Goal: Task Accomplishment & Management: Use online tool/utility

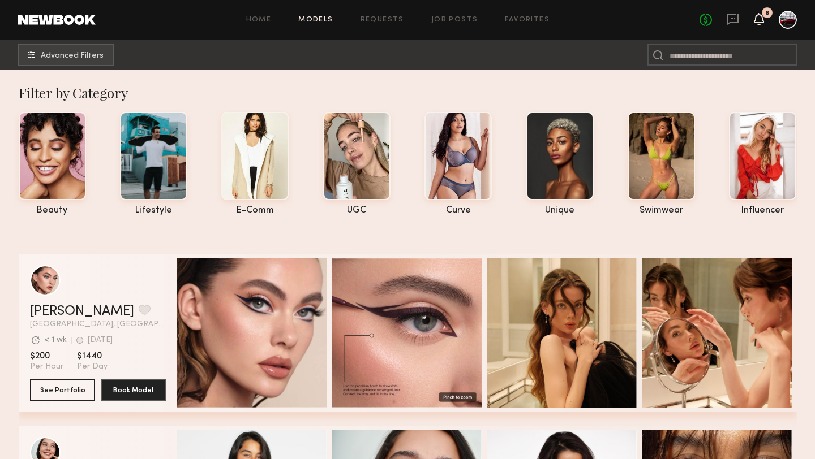
click at [755, 21] on icon at bounding box center [758, 19] width 9 height 8
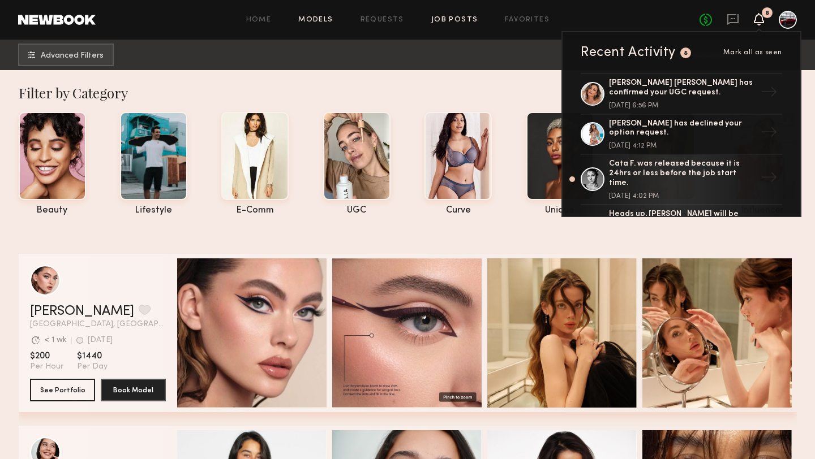
click at [449, 16] on link "Job Posts" at bounding box center [454, 19] width 47 height 7
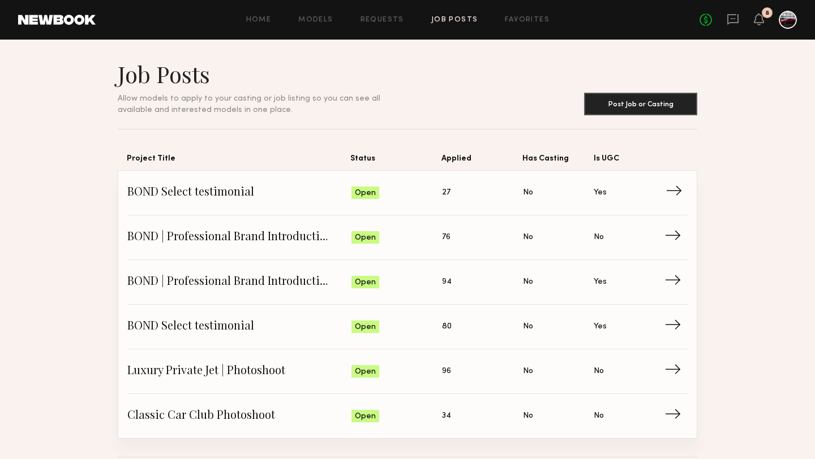
click at [174, 198] on span "BOND Select testimonial" at bounding box center [239, 192] width 224 height 17
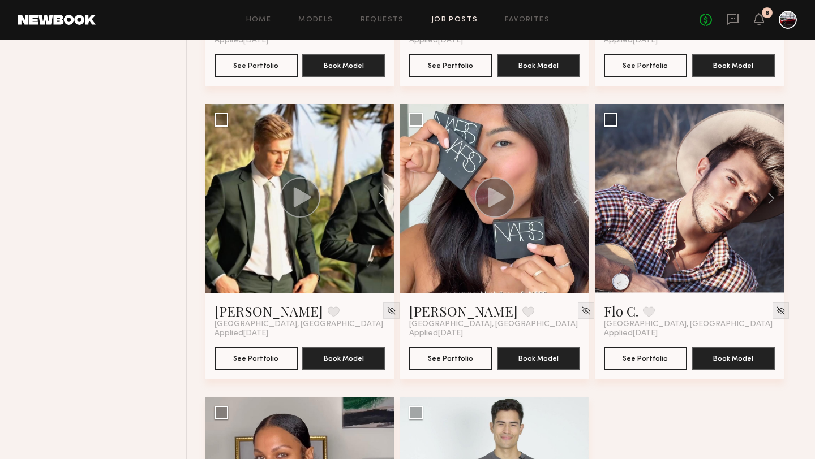
scroll to position [1245, 0]
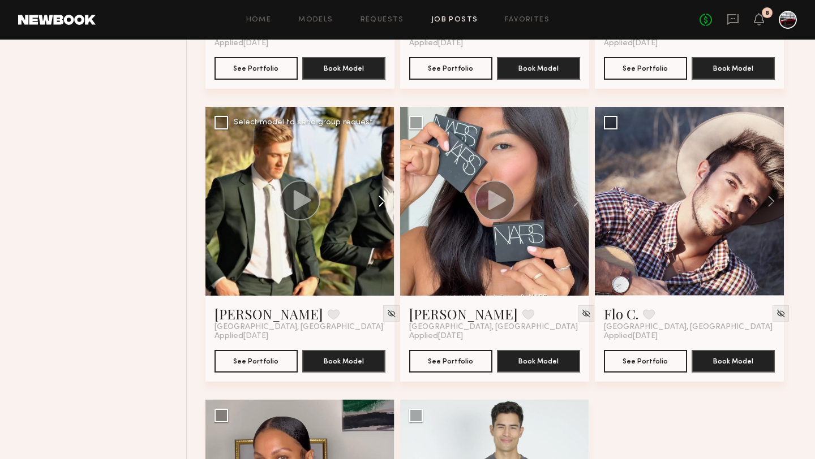
click at [380, 203] on button at bounding box center [376, 201] width 36 height 189
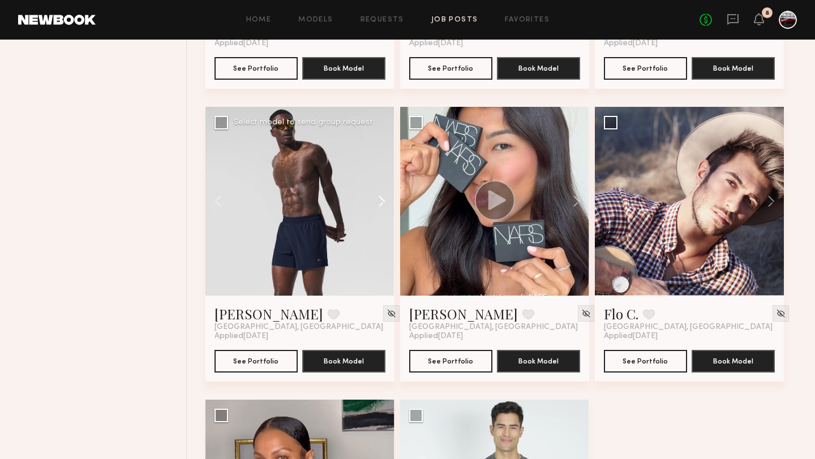
click at [380, 203] on button at bounding box center [376, 201] width 36 height 189
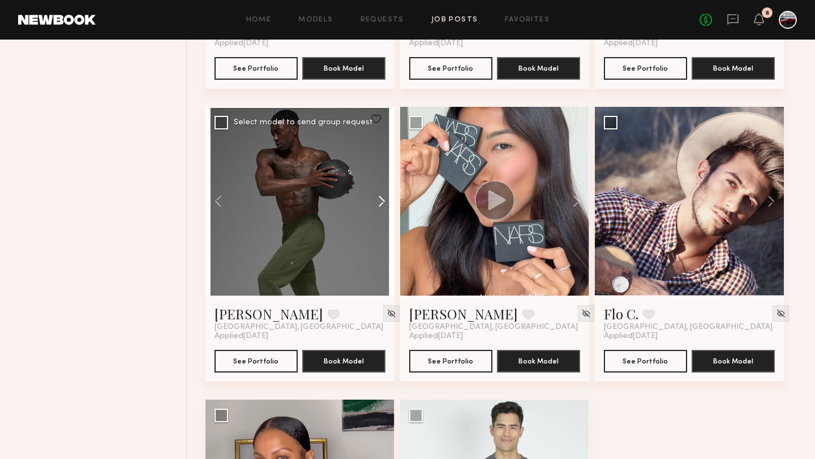
click at [378, 204] on button at bounding box center [376, 201] width 36 height 189
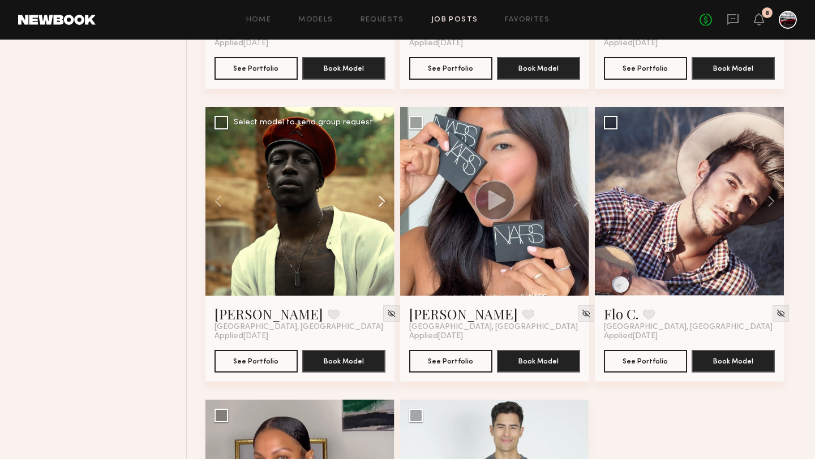
click at [378, 204] on button at bounding box center [376, 201] width 36 height 189
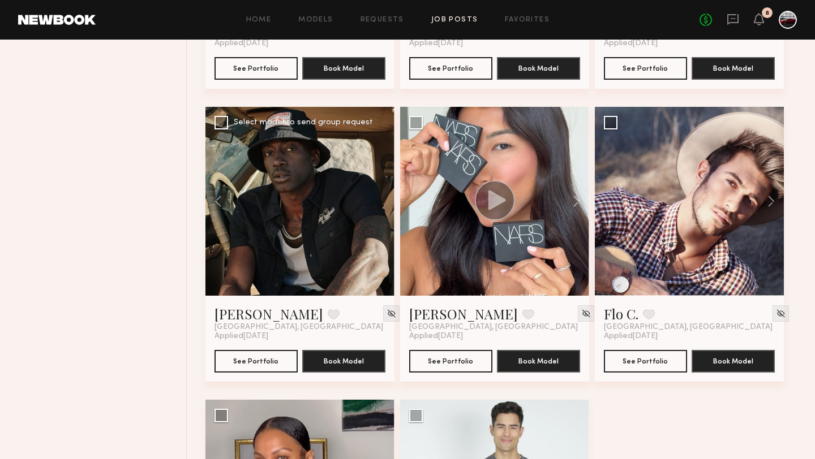
click at [378, 204] on div at bounding box center [299, 201] width 189 height 189
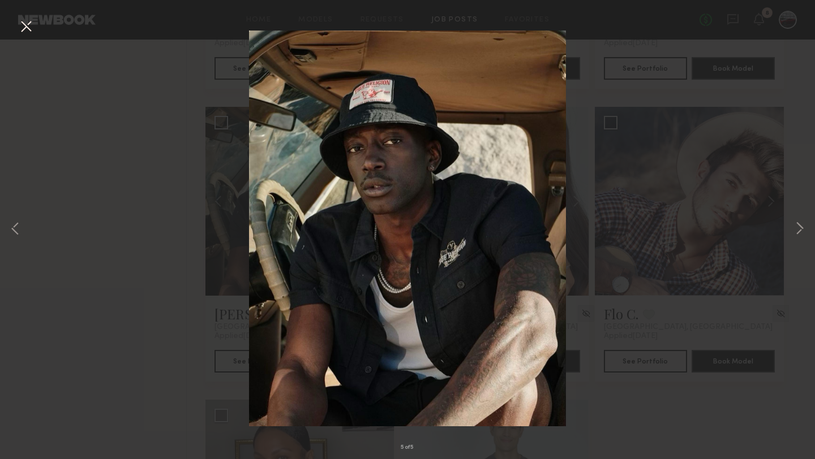
click at [28, 31] on button at bounding box center [26, 27] width 18 height 20
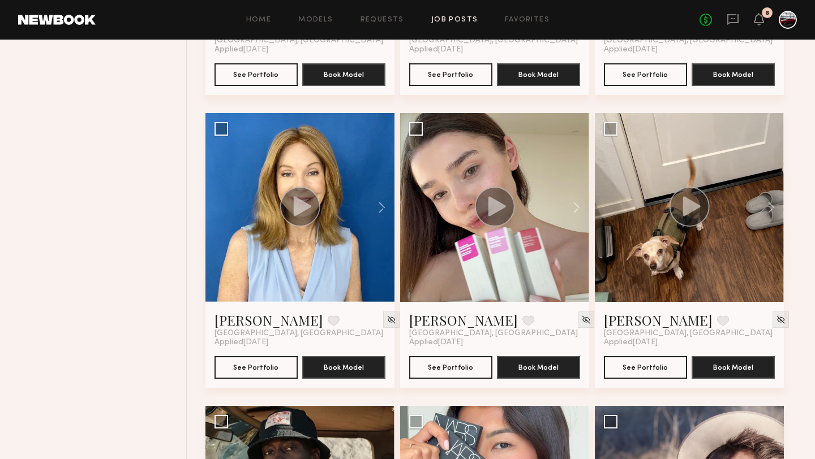
scroll to position [915, 0]
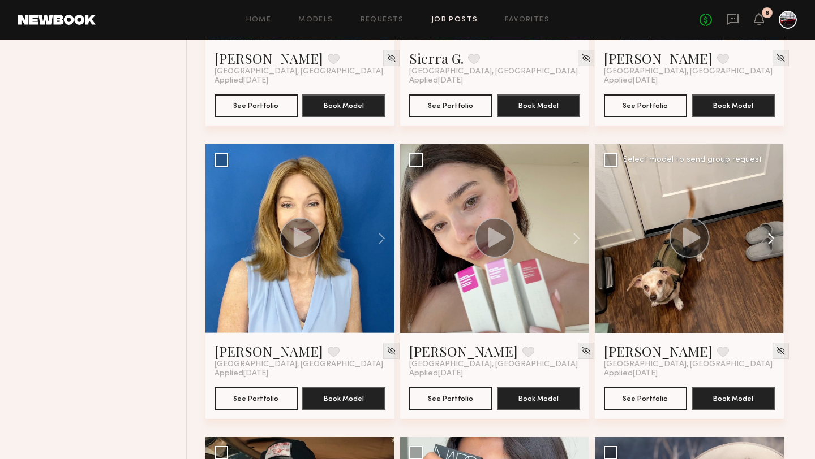
click at [773, 240] on button at bounding box center [765, 238] width 36 height 189
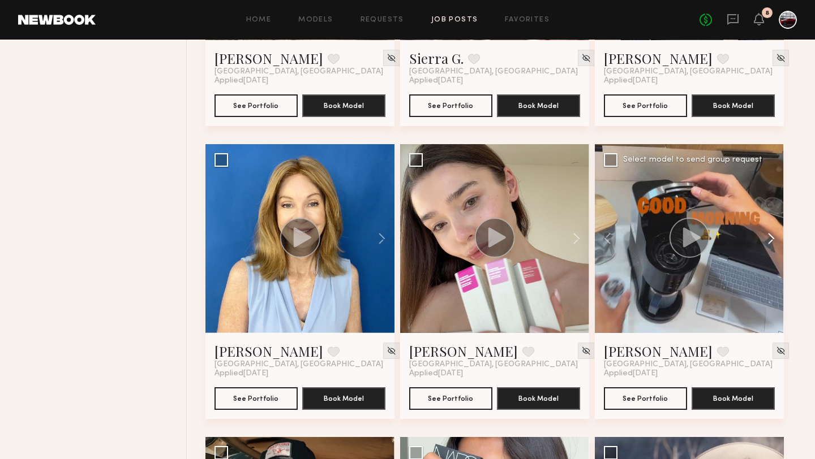
click at [773, 240] on button at bounding box center [765, 238] width 36 height 189
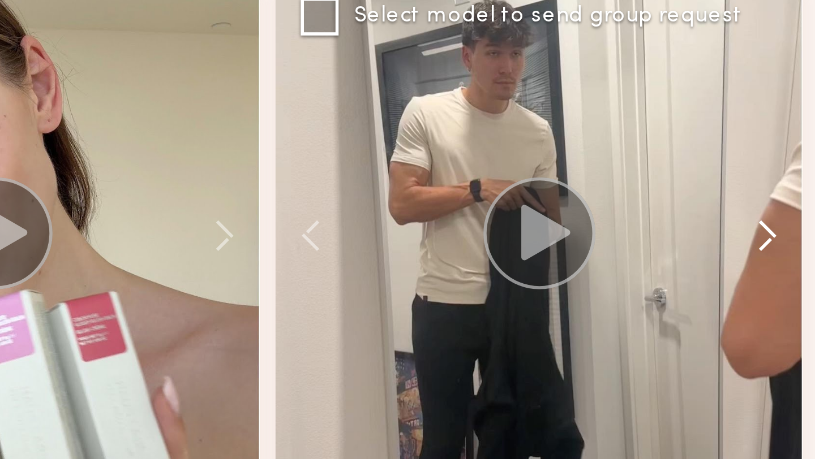
click at [773, 240] on button at bounding box center [765, 238] width 36 height 189
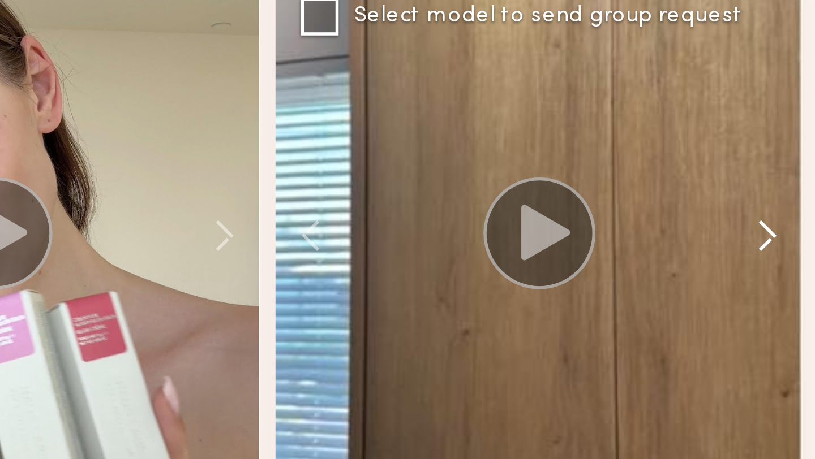
click at [773, 240] on button at bounding box center [765, 238] width 36 height 189
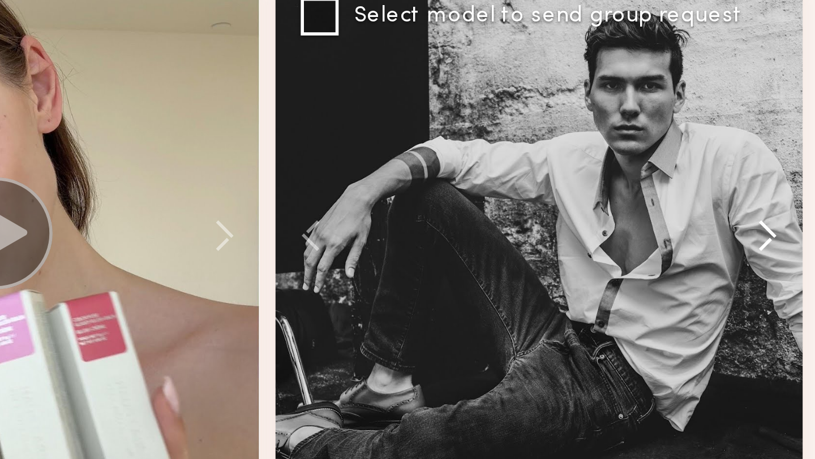
click at [773, 240] on button at bounding box center [765, 238] width 36 height 189
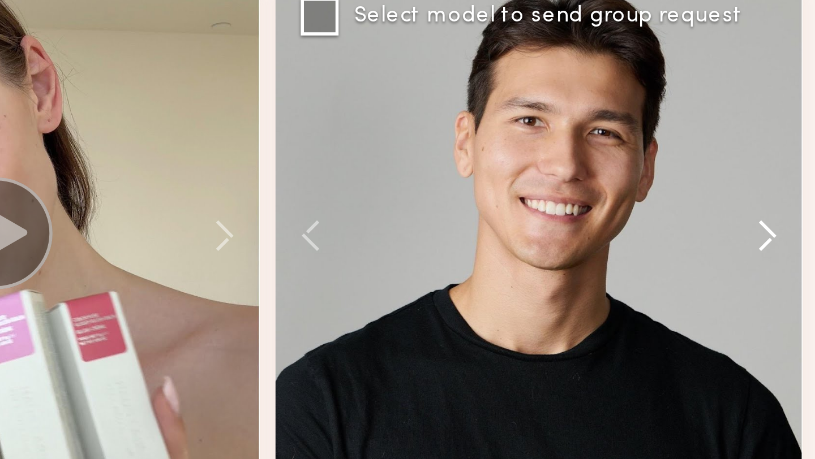
click at [772, 241] on button at bounding box center [765, 238] width 36 height 189
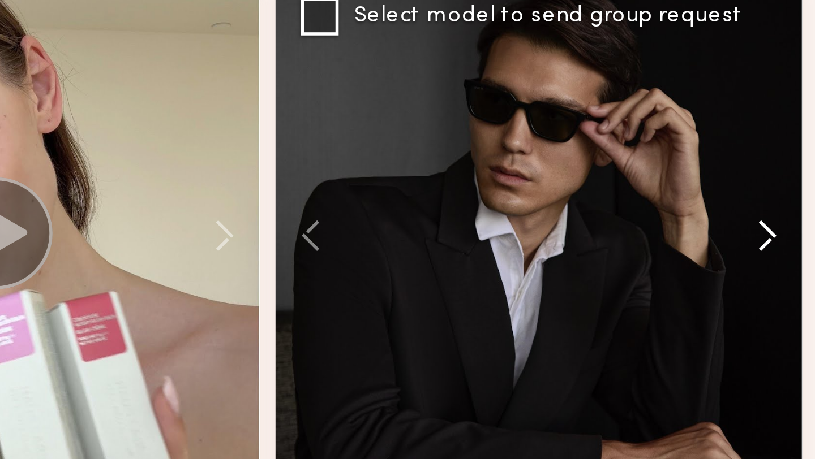
click at [772, 241] on button at bounding box center [765, 238] width 36 height 189
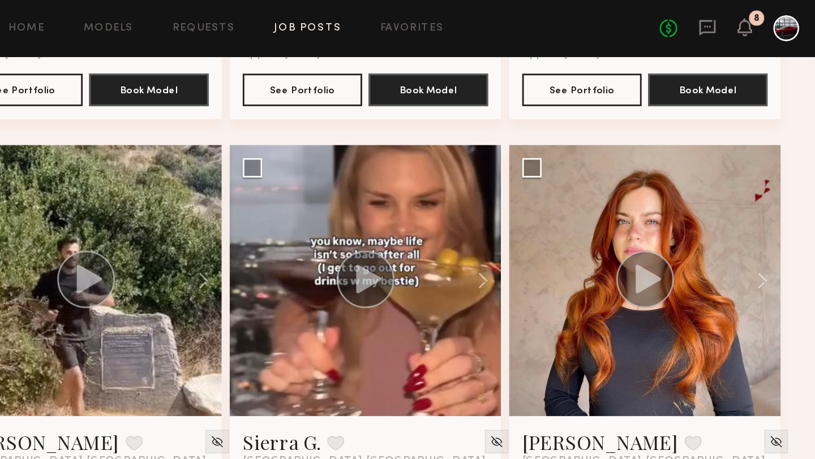
scroll to position [660, 0]
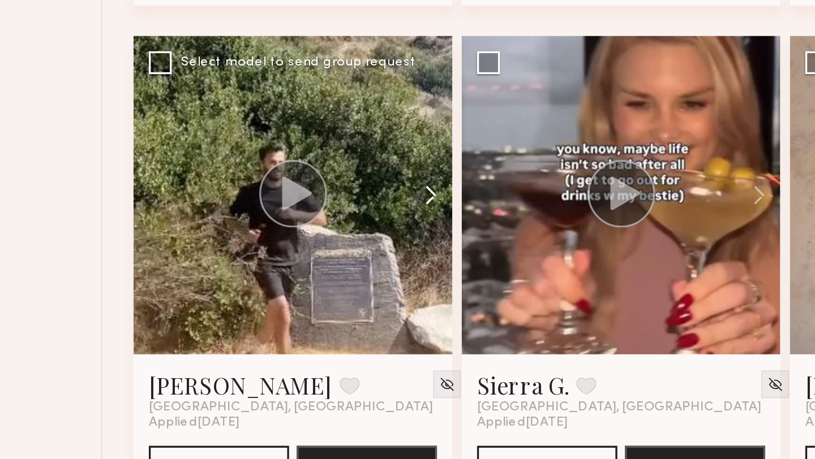
click at [385, 204] on button at bounding box center [376, 200] width 36 height 189
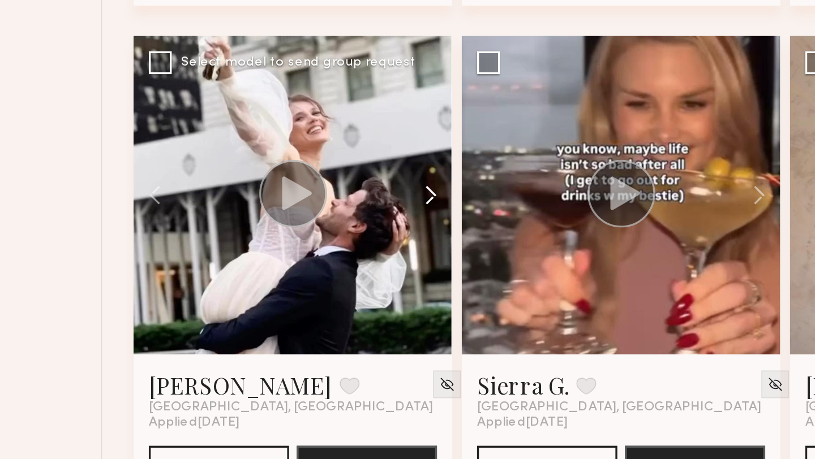
click at [385, 204] on button at bounding box center [376, 200] width 36 height 189
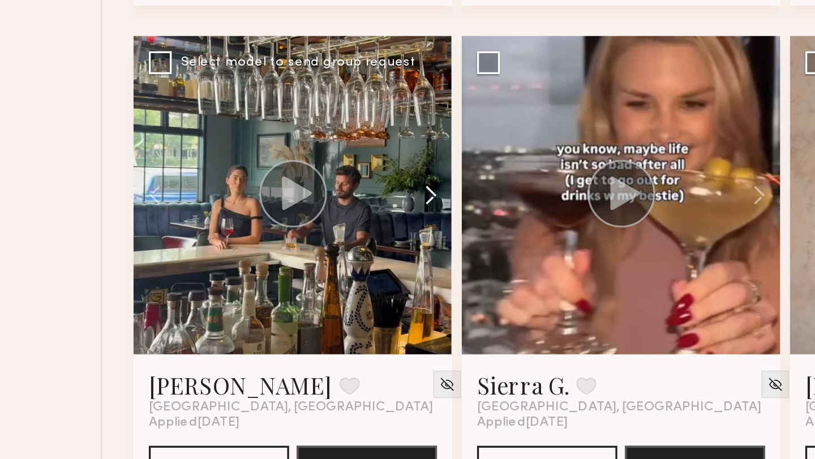
click at [385, 204] on button at bounding box center [376, 200] width 36 height 189
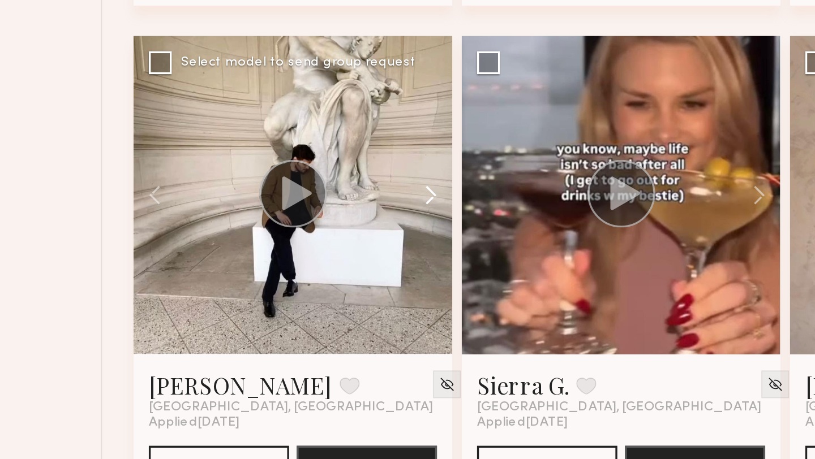
click at [385, 204] on button at bounding box center [376, 200] width 36 height 189
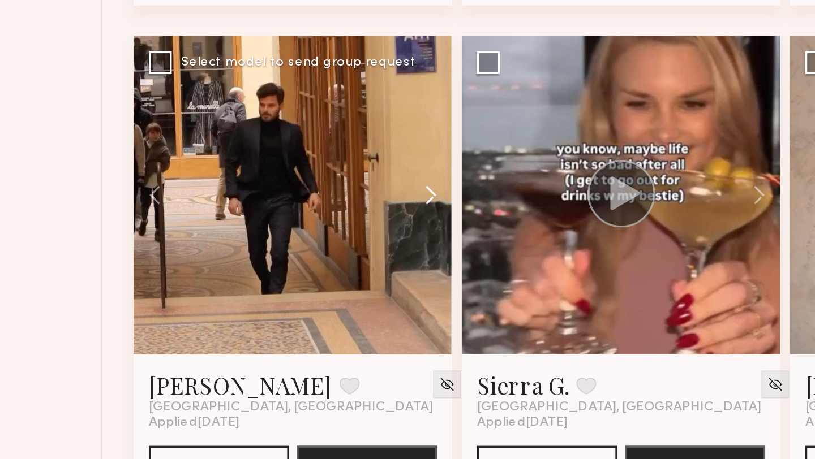
click at [385, 204] on button at bounding box center [376, 200] width 36 height 189
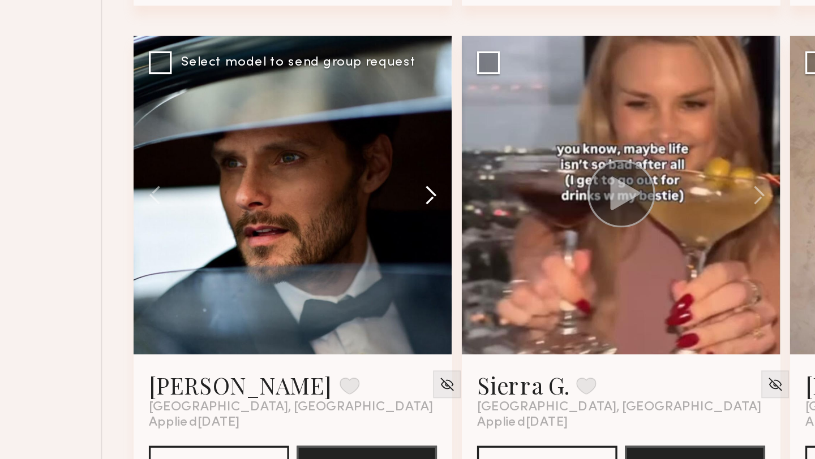
click at [385, 204] on button at bounding box center [376, 200] width 36 height 189
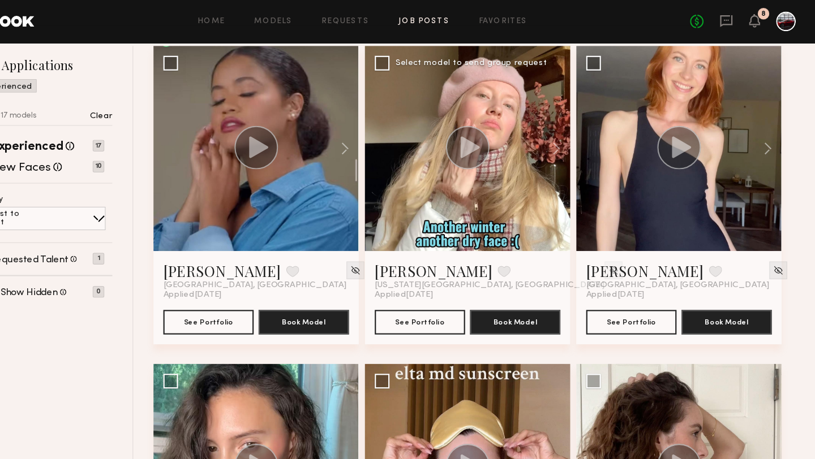
scroll to position [0, 0]
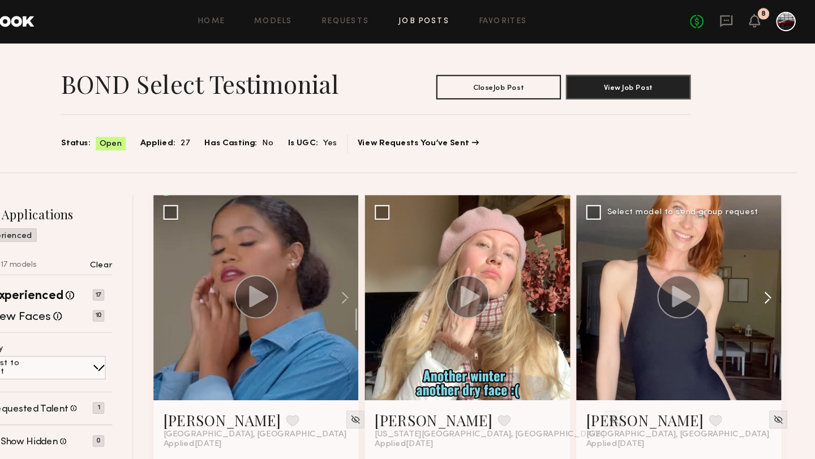
click at [773, 269] on button at bounding box center [765, 274] width 36 height 189
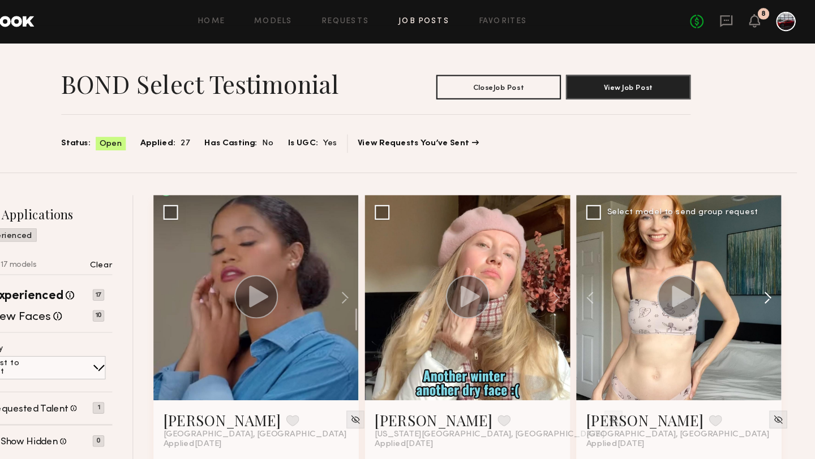
click at [773, 269] on button at bounding box center [765, 274] width 36 height 189
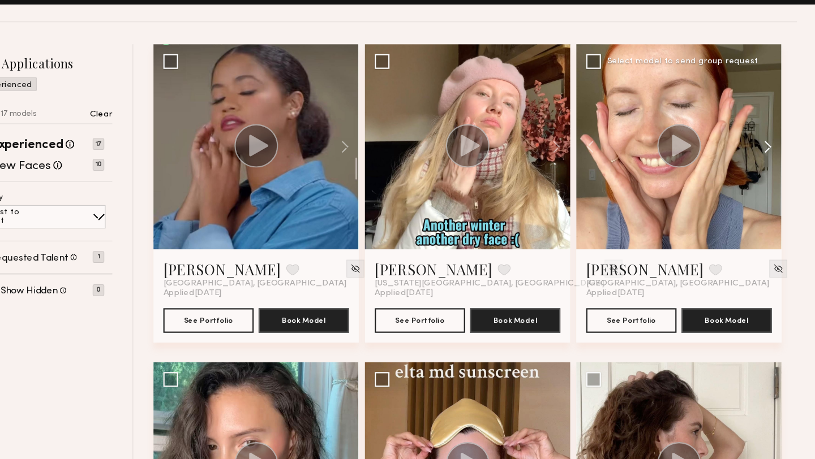
scroll to position [293, 0]
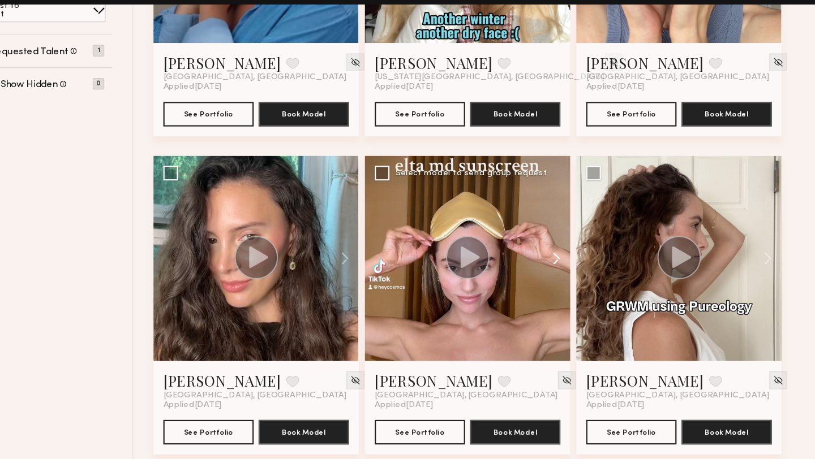
click at [580, 273] on button at bounding box center [571, 274] width 36 height 189
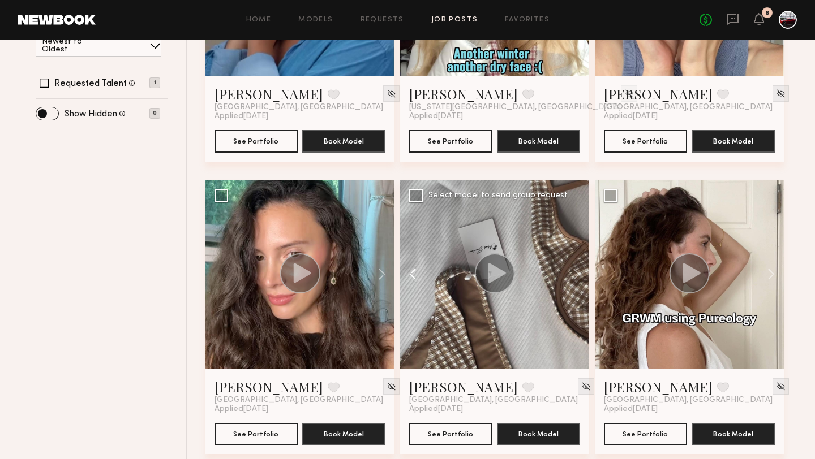
scroll to position [0, 0]
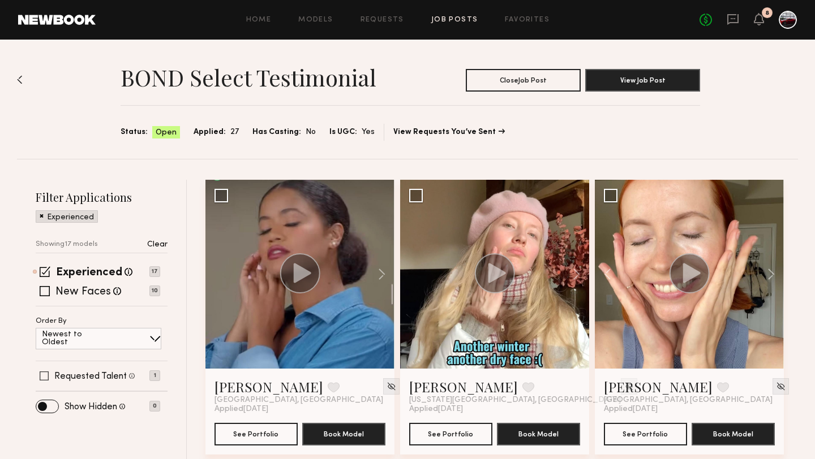
click at [82, 375] on label "Requested Talent" at bounding box center [90, 376] width 72 height 9
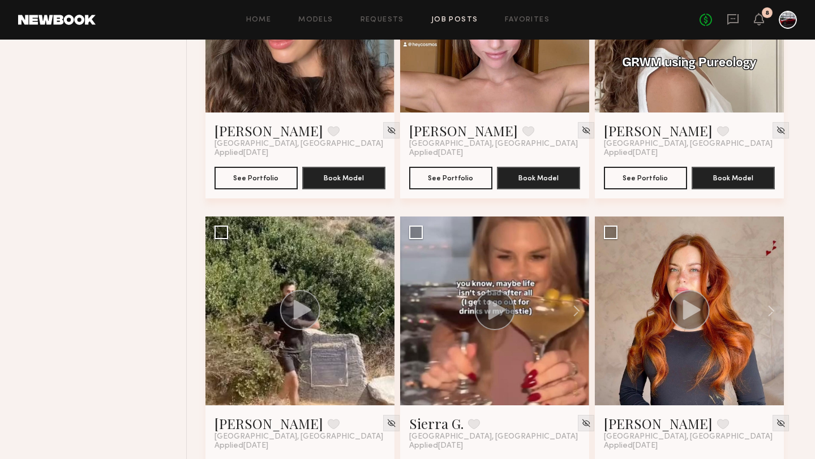
scroll to position [548, 0]
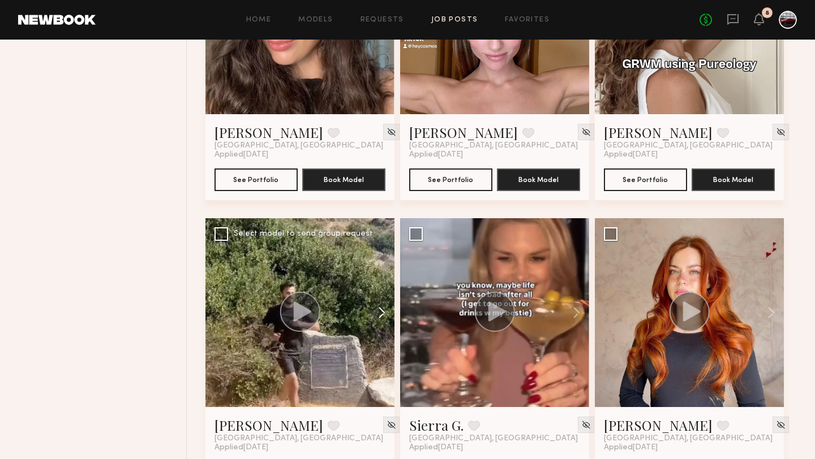
click at [385, 312] on button at bounding box center [376, 312] width 36 height 189
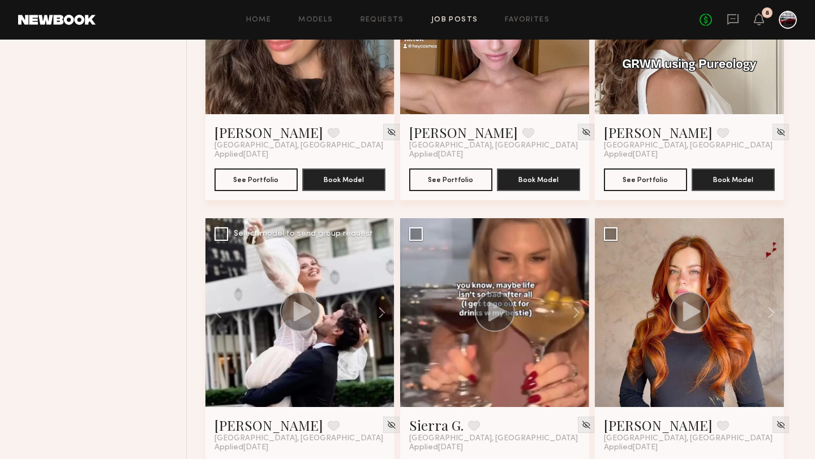
click at [306, 318] on circle at bounding box center [300, 312] width 40 height 40
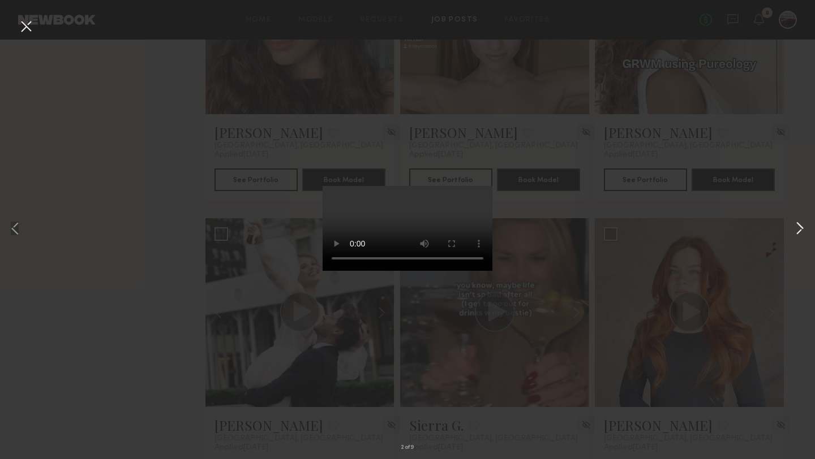
click at [802, 224] on button at bounding box center [800, 230] width 14 height 368
click at [801, 225] on button at bounding box center [800, 230] width 14 height 368
click at [801, 226] on button at bounding box center [800, 230] width 14 height 368
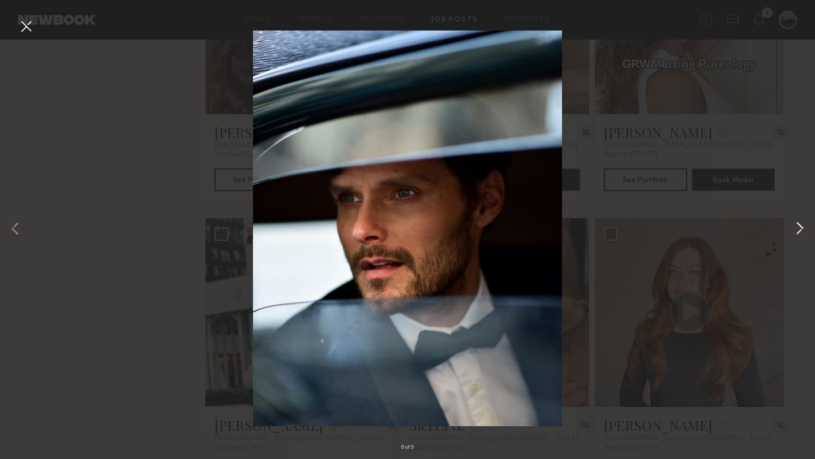
click at [801, 226] on button at bounding box center [800, 230] width 14 height 368
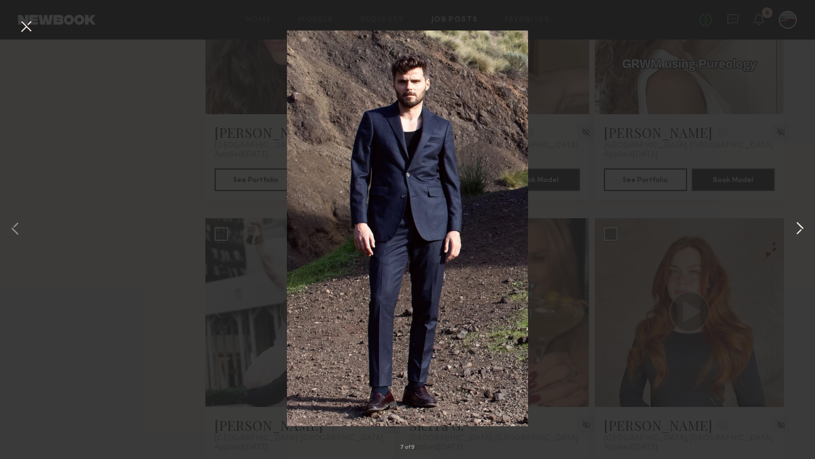
click at [801, 227] on button at bounding box center [800, 230] width 14 height 368
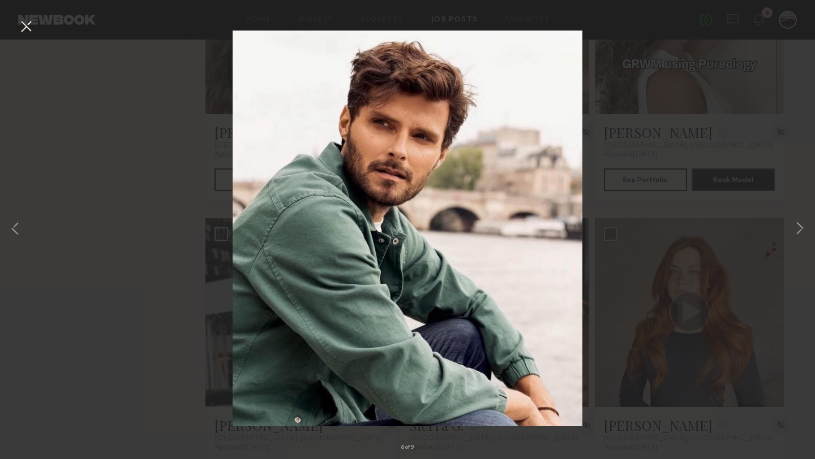
click at [687, 114] on div "8 of 9" at bounding box center [407, 229] width 815 height 459
click at [29, 32] on button at bounding box center [26, 27] width 18 height 20
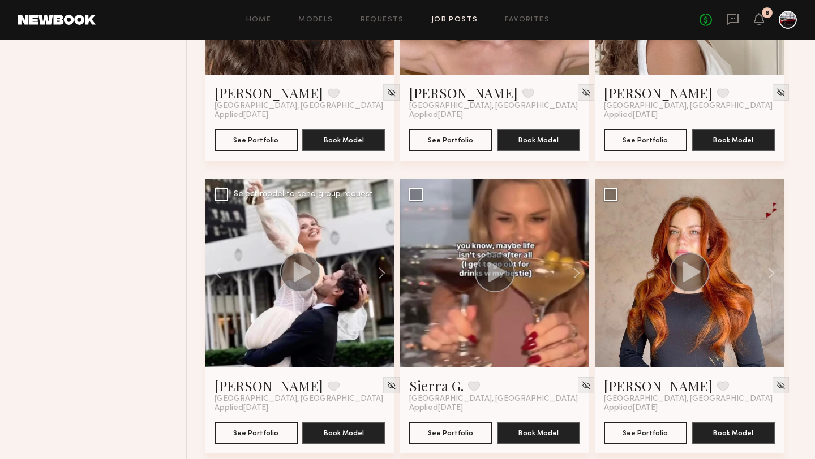
scroll to position [728, 0]
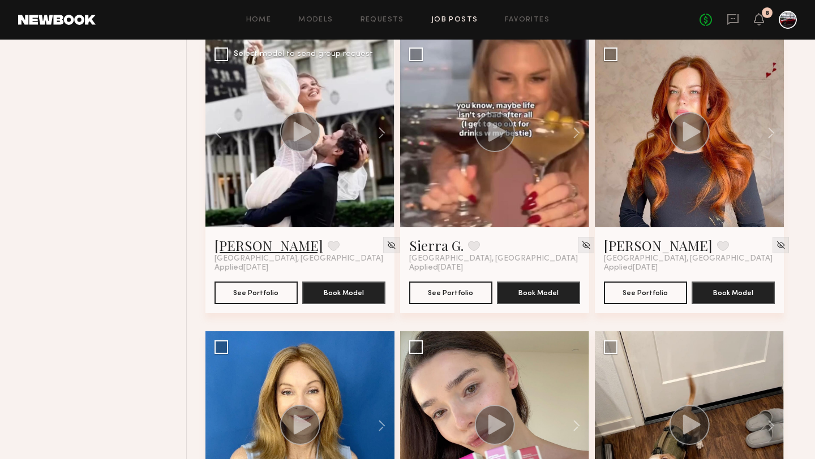
click at [240, 243] on link "[PERSON_NAME]" at bounding box center [268, 245] width 109 height 18
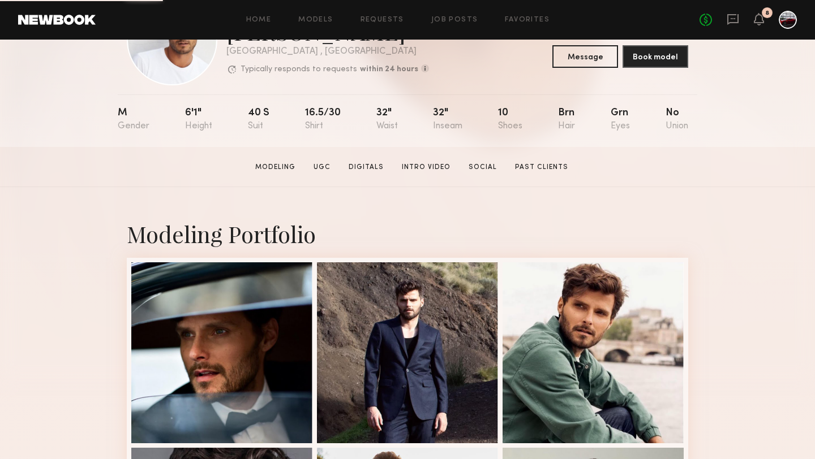
scroll to position [140, 0]
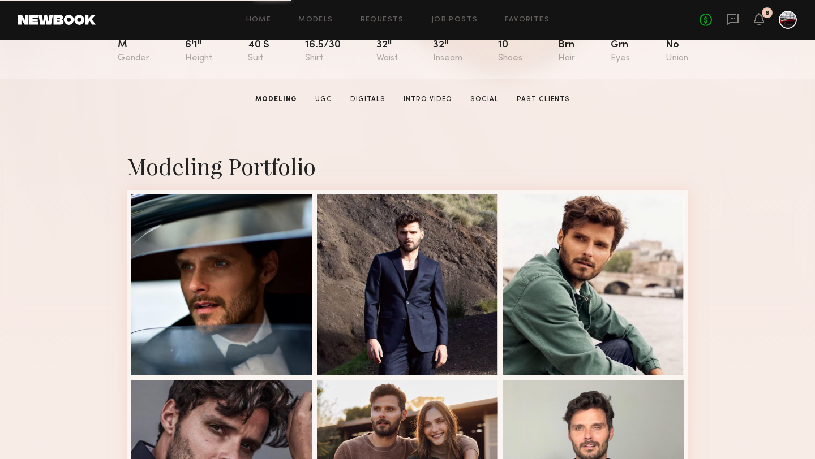
click at [315, 98] on link "UGC" at bounding box center [324, 99] width 26 height 10
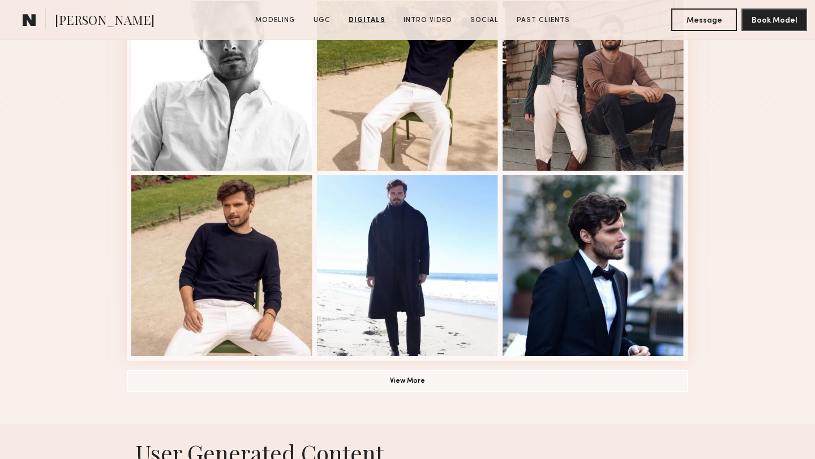
scroll to position [0, 0]
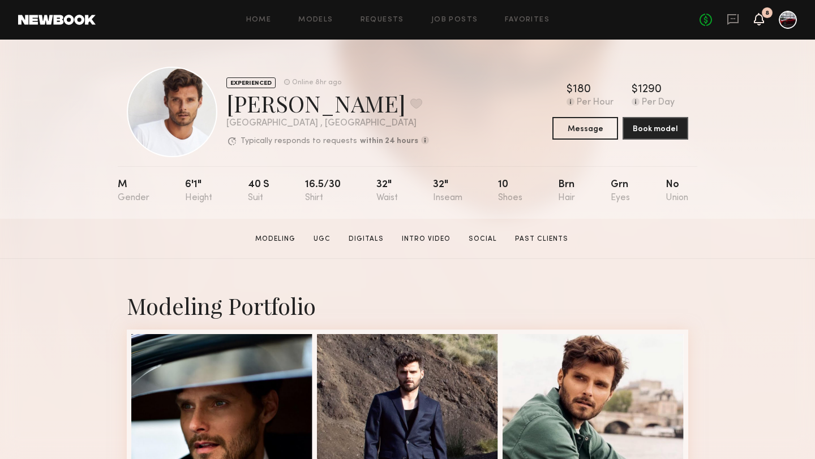
click at [760, 19] on icon at bounding box center [758, 19] width 9 height 8
